Goal: Information Seeking & Learning: Learn about a topic

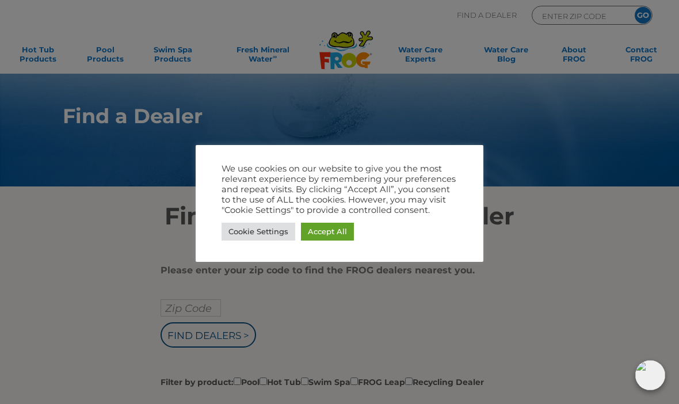
click at [328, 224] on link "Accept All" at bounding box center [327, 232] width 53 height 18
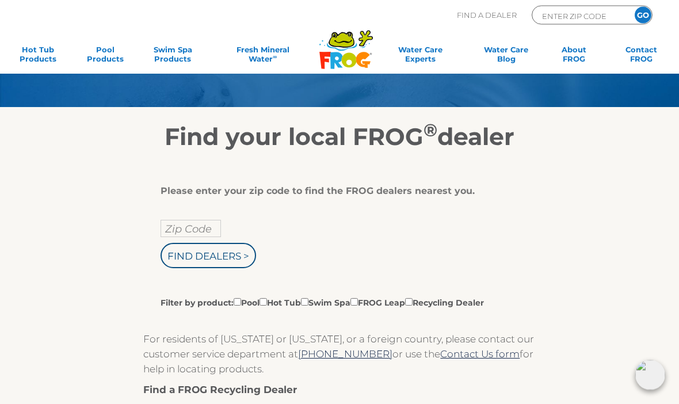
scroll to position [74, 0]
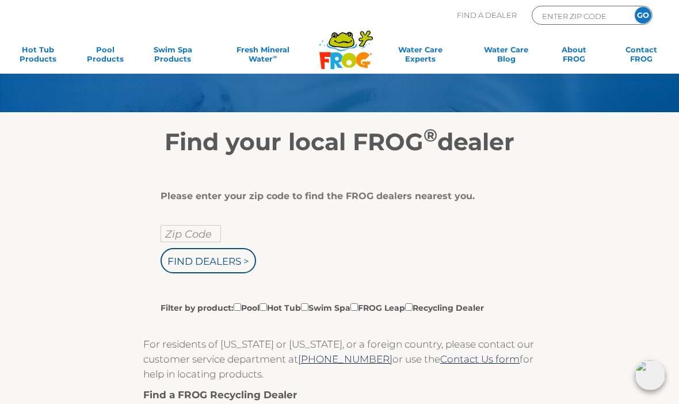
click at [181, 230] on input "Zip Code" at bounding box center [191, 233] width 60 height 17
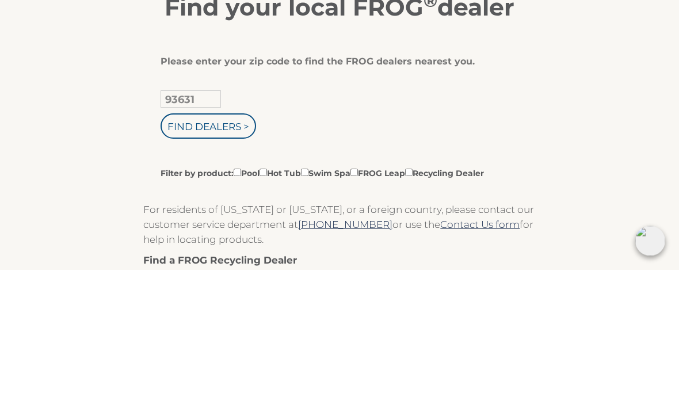
type input "93631"
click at [241, 248] on input "Find Dealers >" at bounding box center [208, 260] width 95 height 25
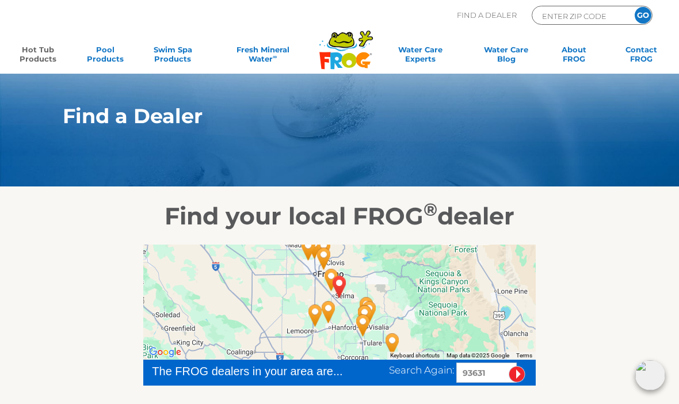
click at [51, 49] on link "Hot Tub Products" at bounding box center [38, 56] width 52 height 23
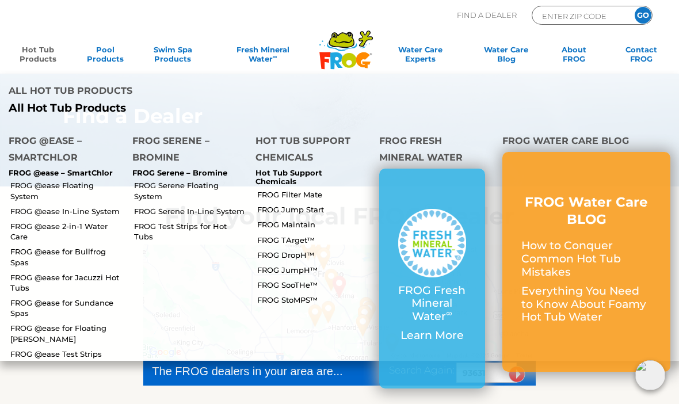
click at [28, 180] on link "FROG @ease Floating System" at bounding box center [66, 190] width 113 height 21
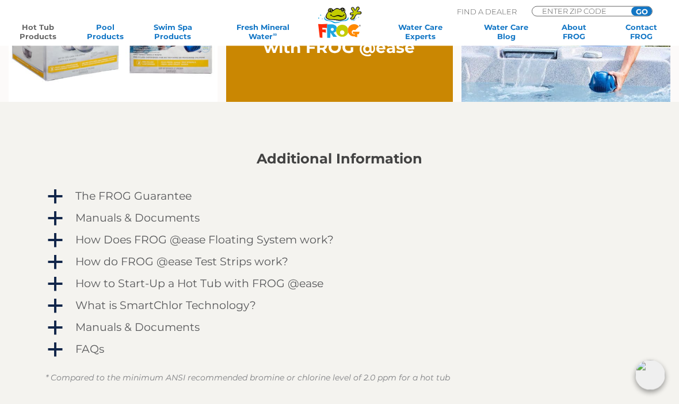
scroll to position [869, 0]
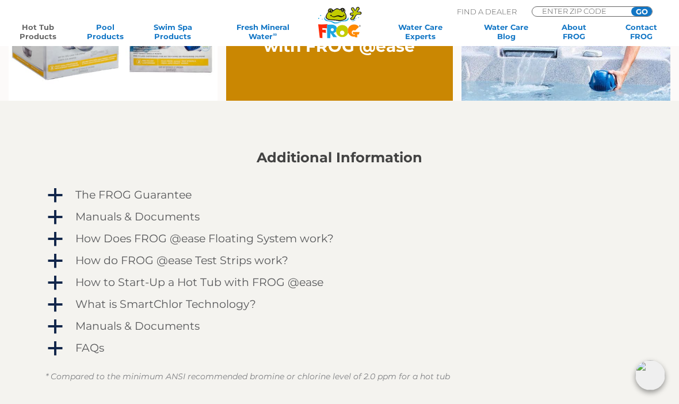
click at [57, 239] on span "a" at bounding box center [55, 239] width 17 height 17
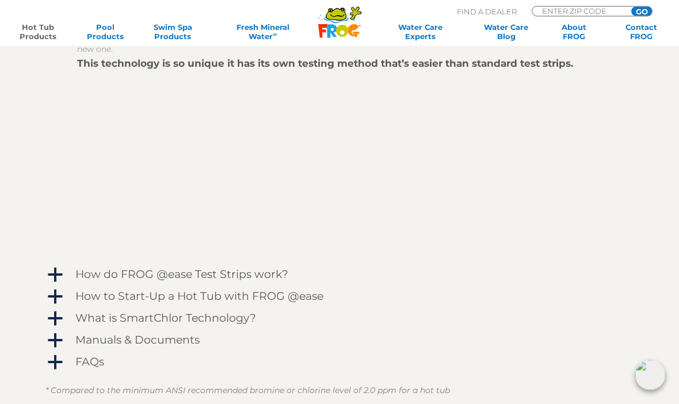
scroll to position [1163, 0]
click at [52, 280] on span "a" at bounding box center [55, 274] width 17 height 17
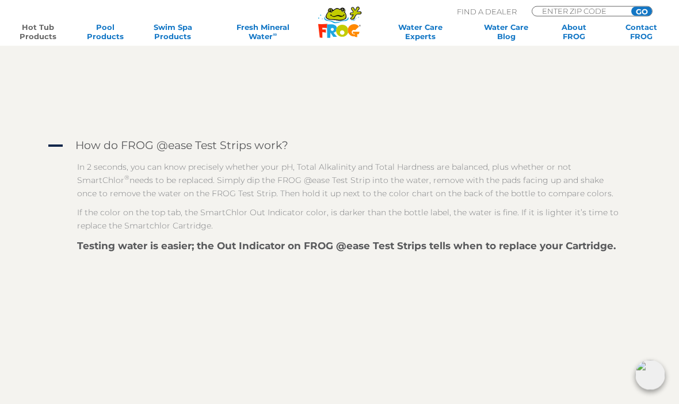
scroll to position [1292, 0]
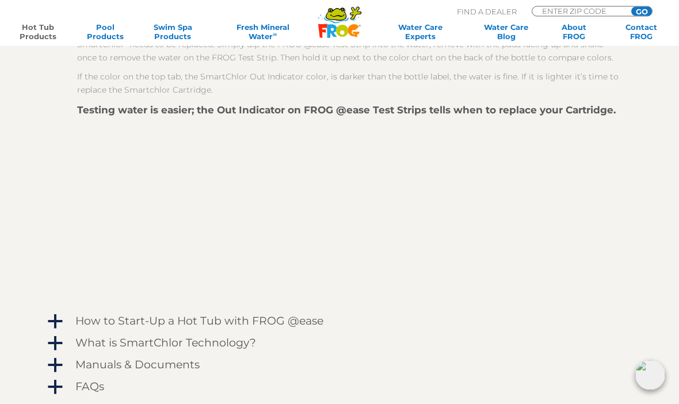
click at [49, 315] on span "a" at bounding box center [55, 322] width 17 height 17
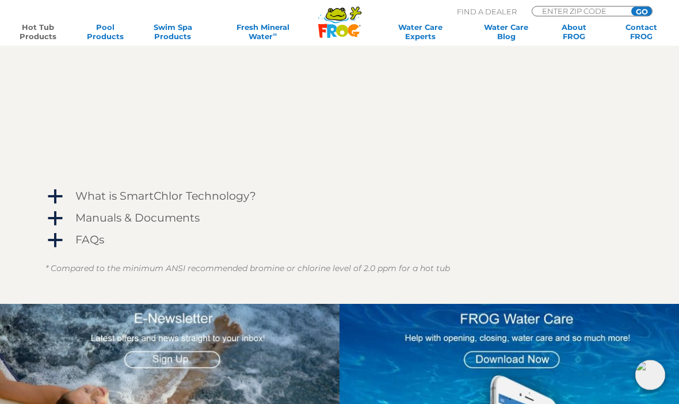
scroll to position [1771, 0]
click at [51, 200] on span "a" at bounding box center [55, 196] width 17 height 17
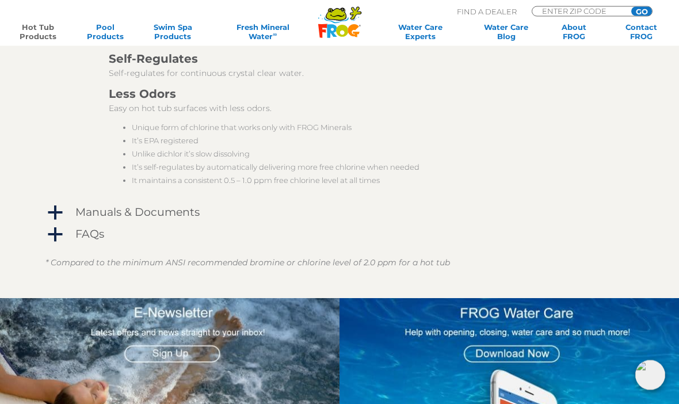
scroll to position [2217, 0]
click at [47, 217] on span "a" at bounding box center [55, 212] width 17 height 17
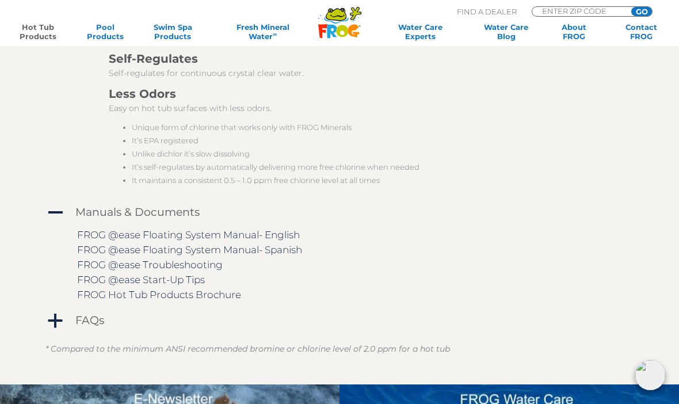
click at [56, 322] on span "a" at bounding box center [55, 320] width 17 height 17
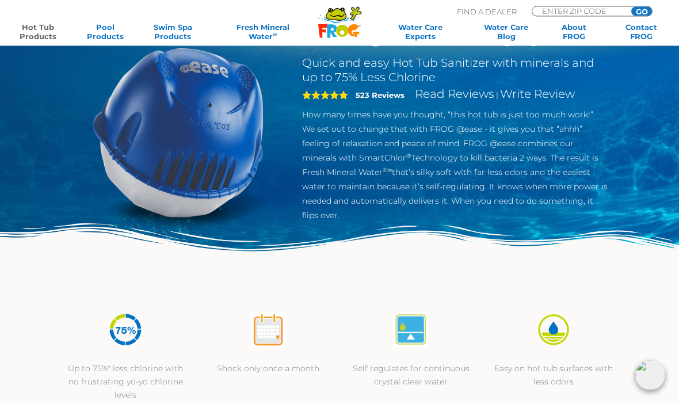
scroll to position [0, 0]
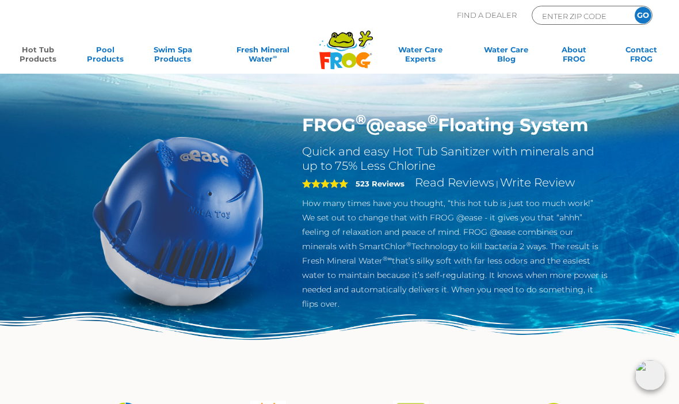
click at [35, 50] on link "Hot Tub Products" at bounding box center [38, 56] width 52 height 23
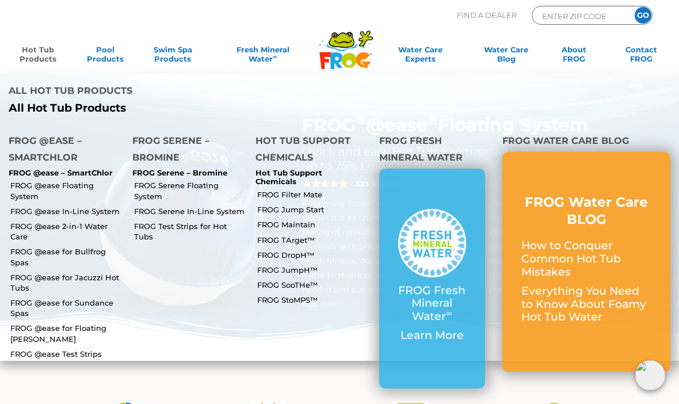
click at [148, 180] on link "FROG Serene Floating System" at bounding box center [190, 190] width 113 height 21
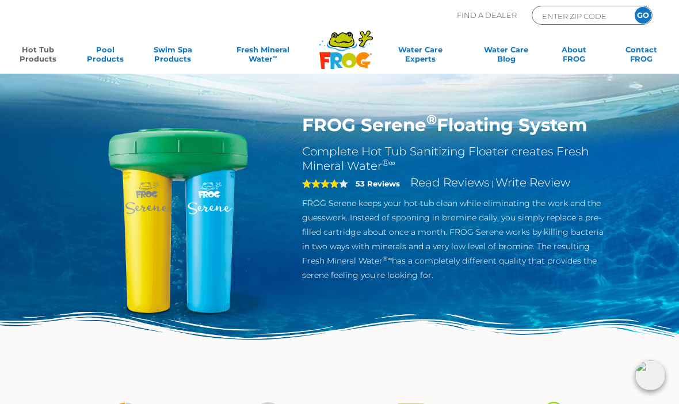
click at [16, 39] on div "Find A Dealer ENTER ZIP CODE GO" at bounding box center [340, 25] width 656 height 39
click at [45, 61] on link "Hot Tub Products" at bounding box center [38, 56] width 52 height 23
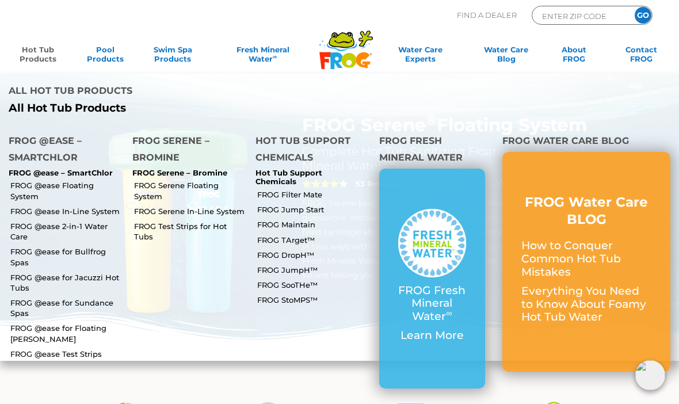
click at [35, 55] on link "Hot Tub Products" at bounding box center [38, 56] width 52 height 23
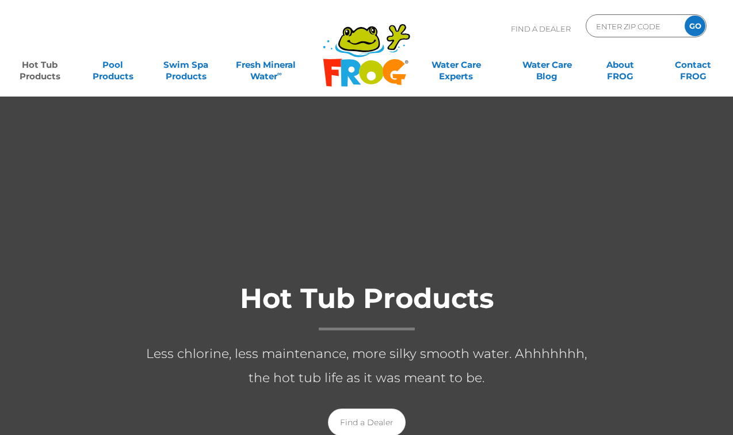
click at [30, 62] on link "Hot Tub Products" at bounding box center [40, 65] width 57 height 23
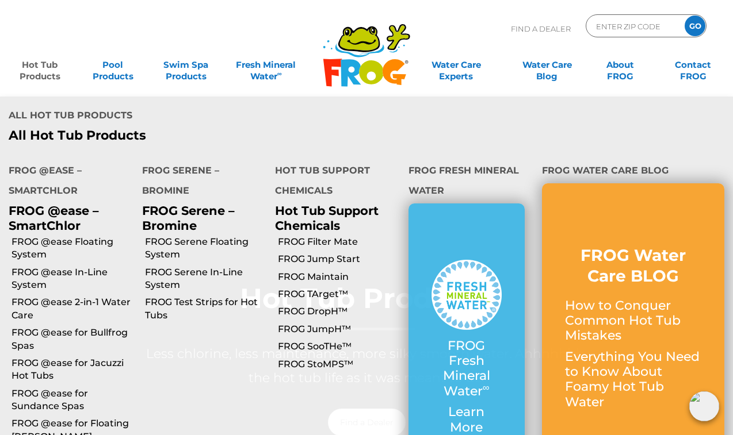
click at [356, 236] on link "FROG Filter Mate" at bounding box center [339, 242] width 122 height 13
